Goal: Task Accomplishment & Management: Use online tool/utility

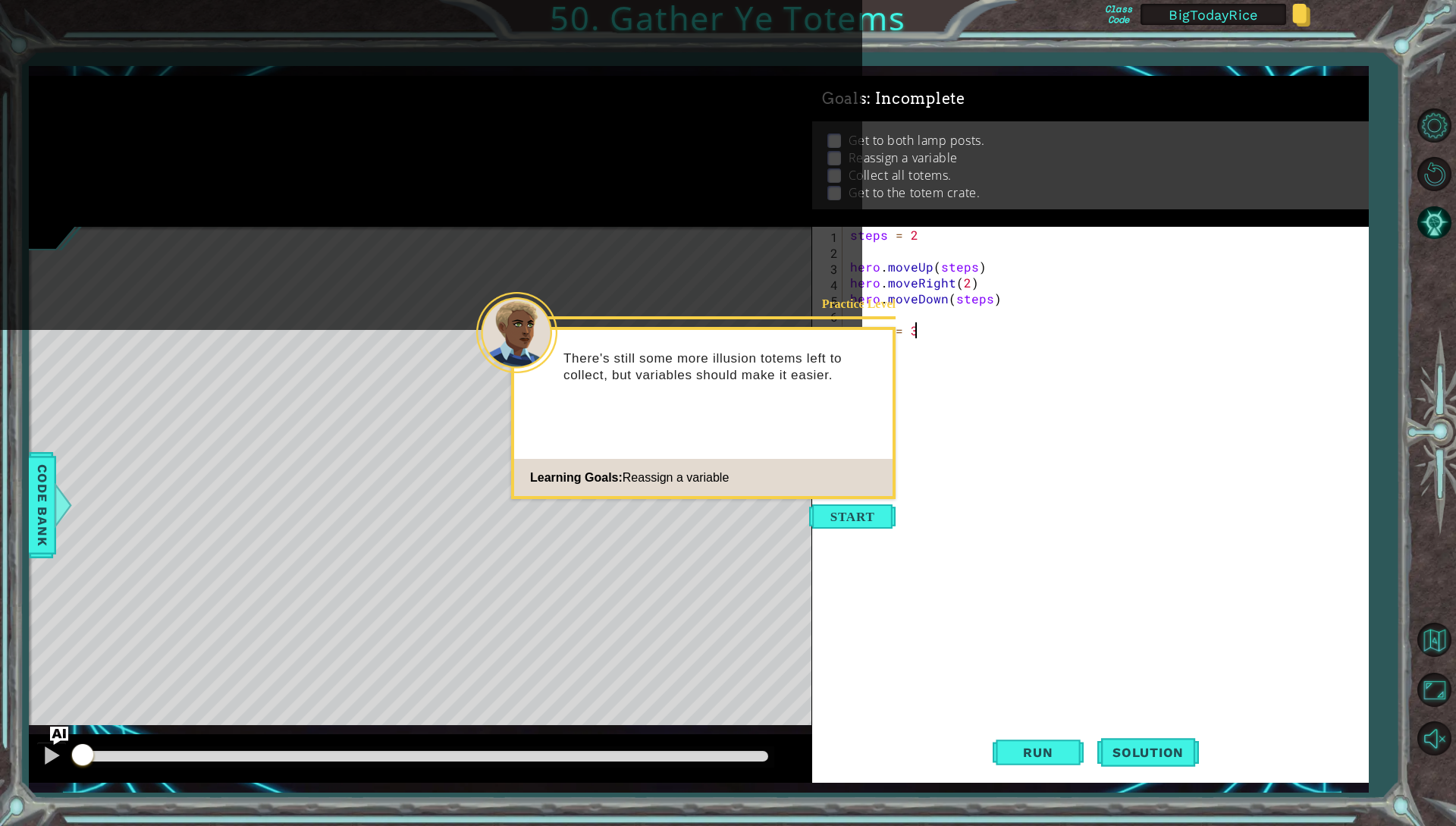
click at [851, 329] on button "Start" at bounding box center [853, 516] width 87 height 24
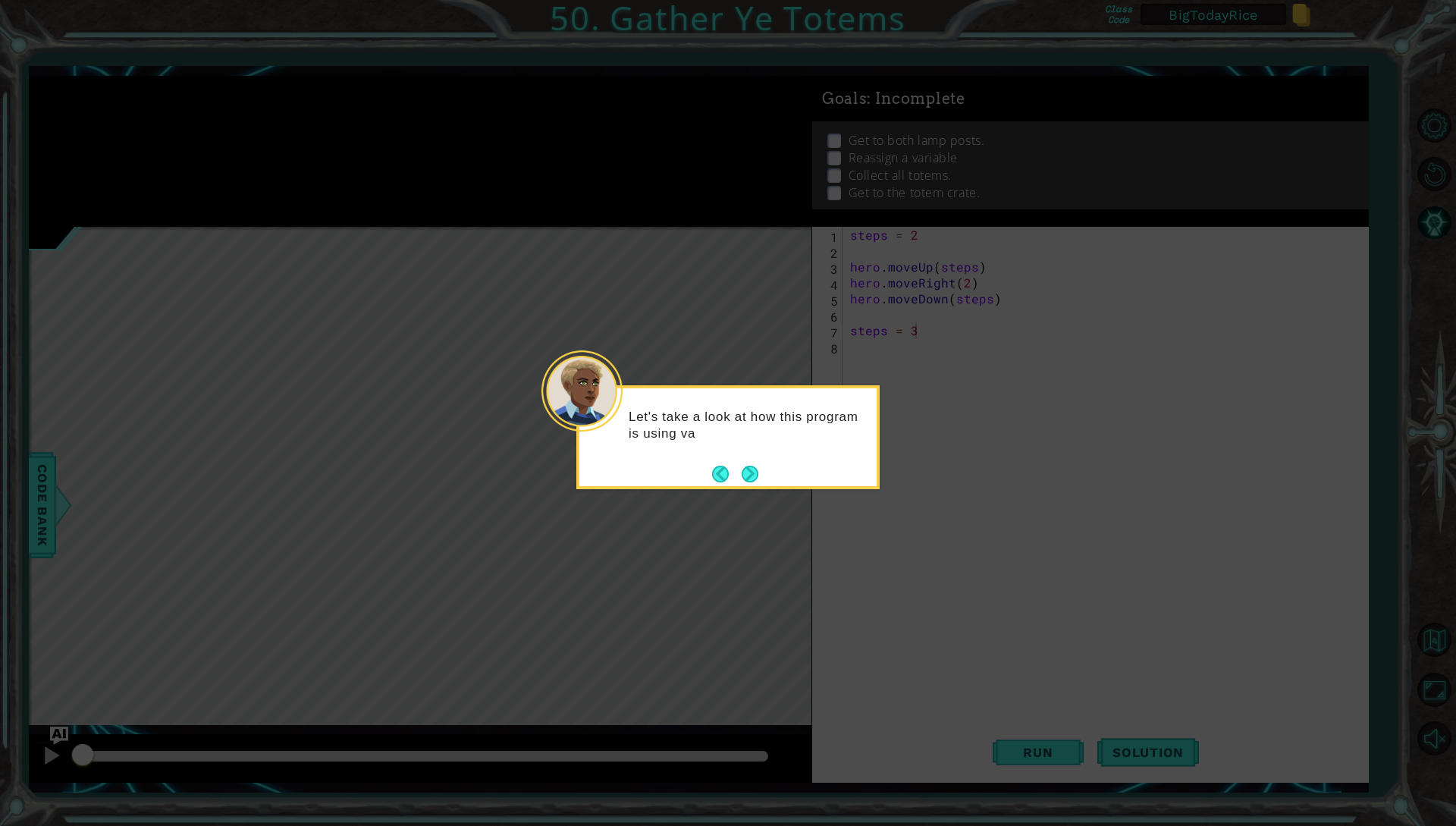
click at [754, 329] on button "Next" at bounding box center [750, 474] width 17 height 17
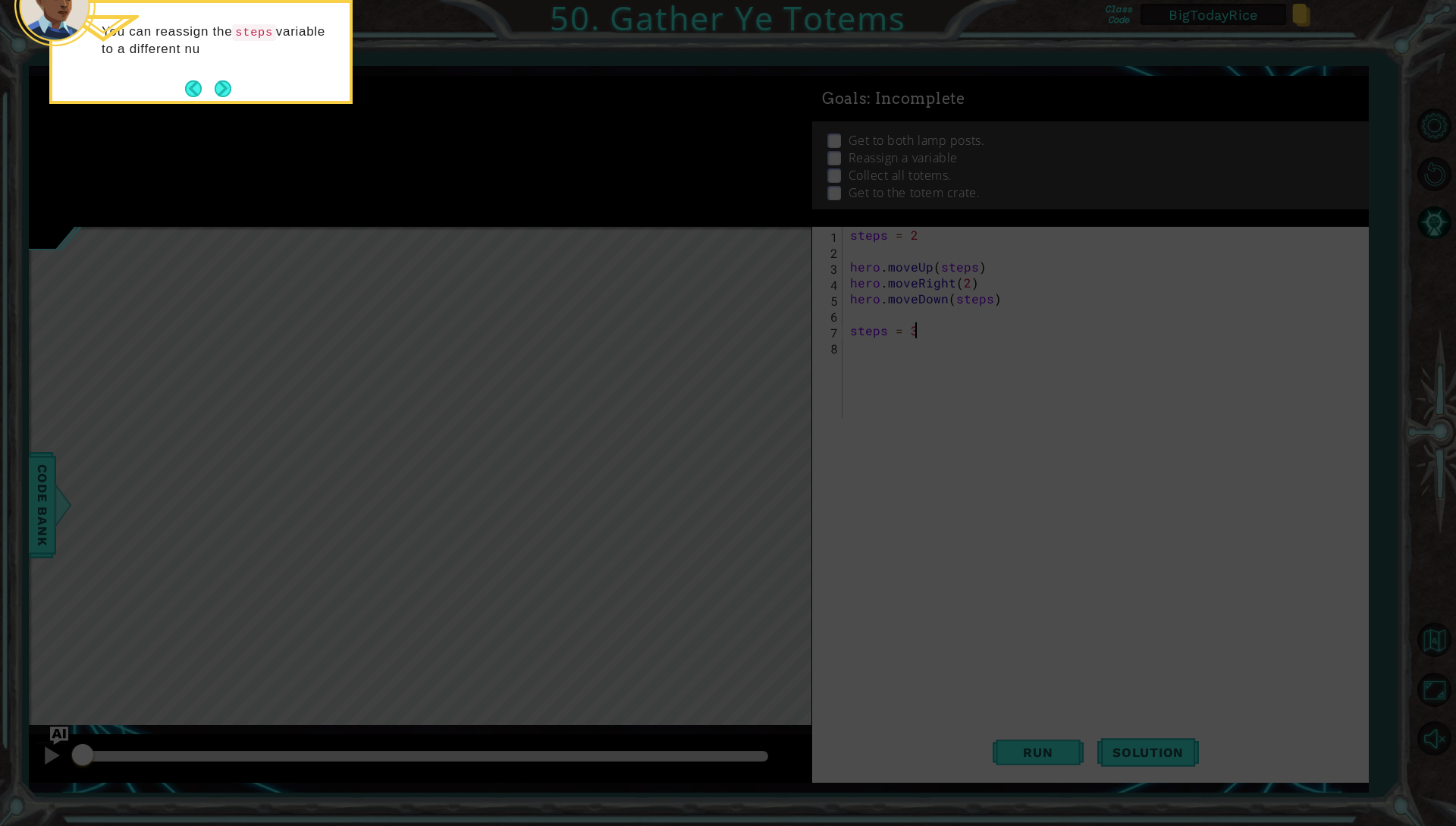
click at [218, 90] on button "Next" at bounding box center [223, 89] width 17 height 17
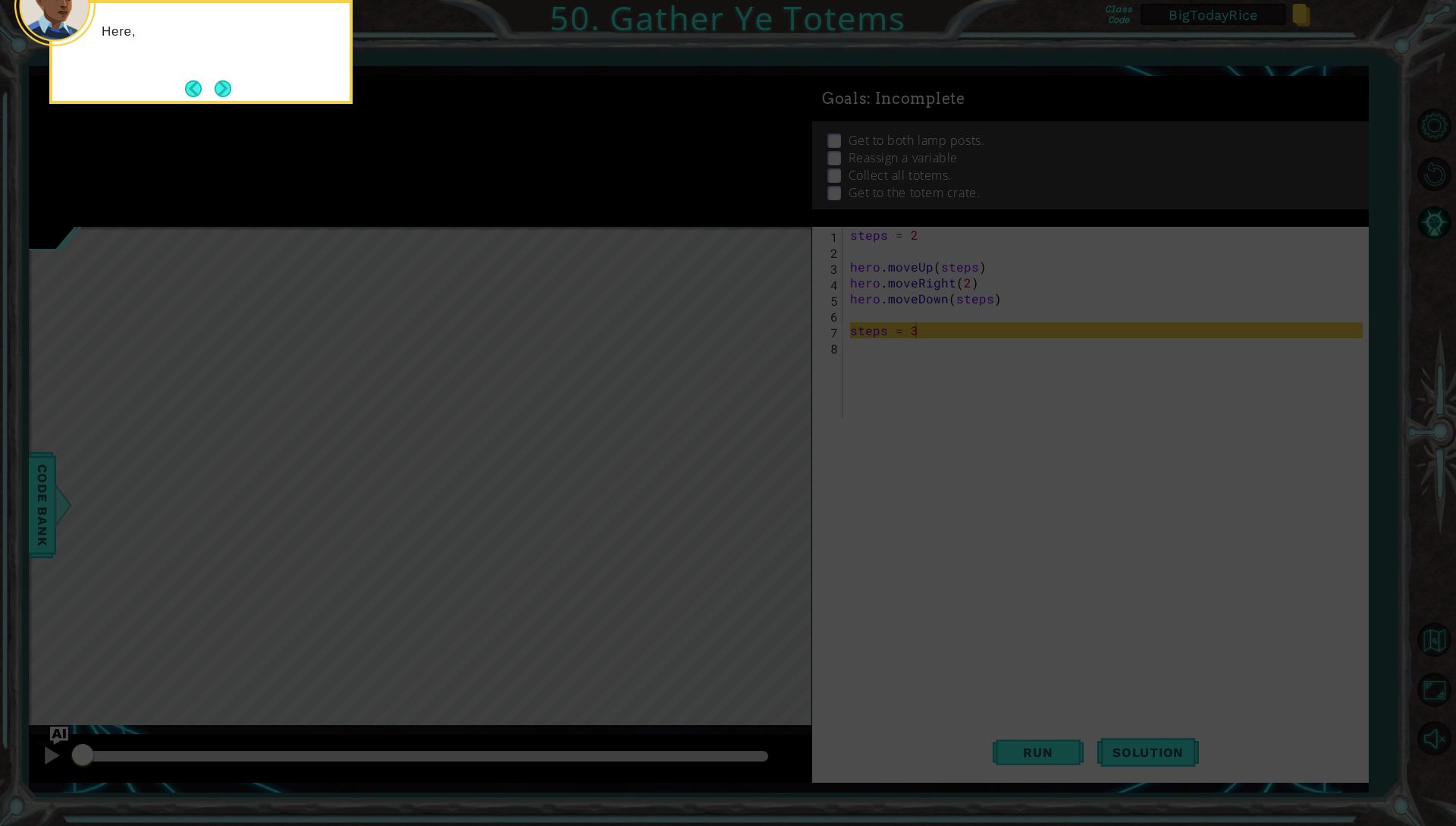
click at [218, 90] on button "Next" at bounding box center [223, 89] width 17 height 17
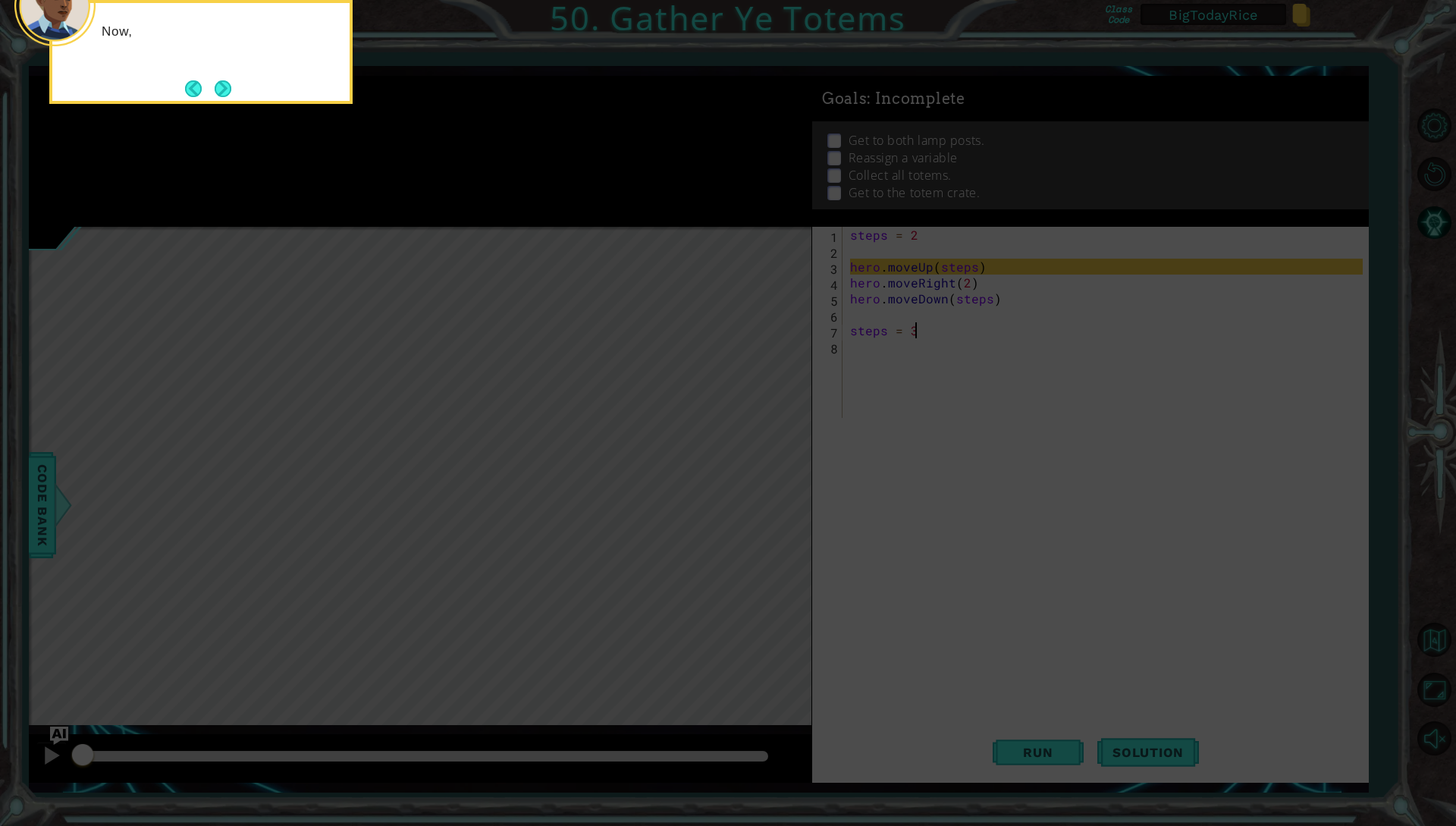
click at [218, 90] on button "Next" at bounding box center [223, 89] width 17 height 17
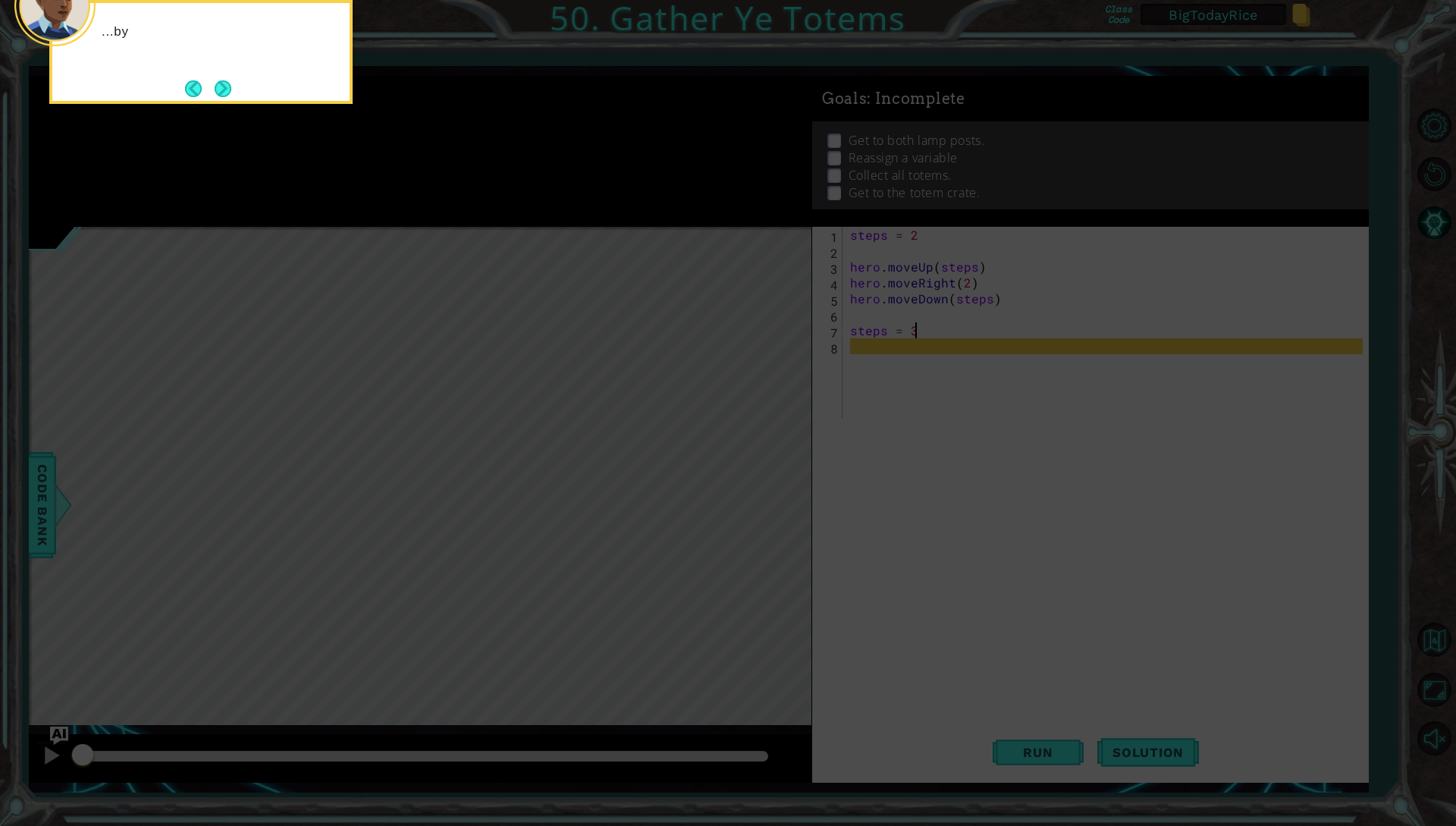
click at [218, 90] on button "Next" at bounding box center [223, 89] width 17 height 17
